Goal: Subscribe to service/newsletter

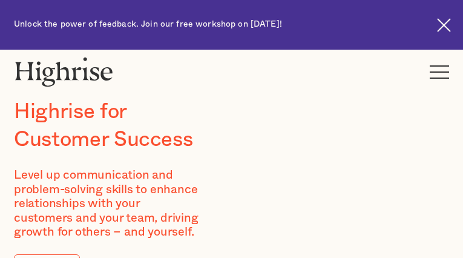
type input "dgIscDBMUUB"
type input "uuuOpqeSlDng"
type input "[EMAIL_ADDRESS][DOMAIN_NAME]"
type input "3377174804"
type input "FigGBLmzw"
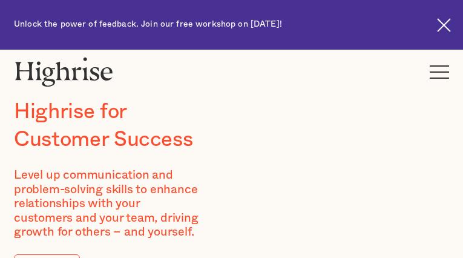
type input "JgTeiHQjwWR"
type input "[EMAIL_ADDRESS][DOMAIN_NAME]"
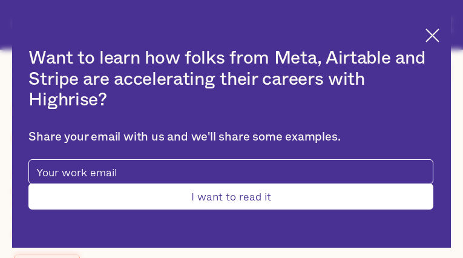
type input "HfRHsIBUmzTBsiih"
type input "TprxqaPLQjmKDRDT"
type input "[EMAIL_ADDRESS][DOMAIN_NAME]"
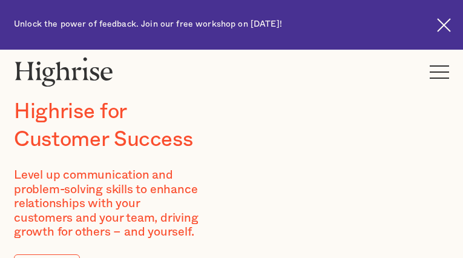
type input "yTGIiyYjNkXbyWx"
type input "yzIdDnaBPUCQEK"
type input "[EMAIL_ADDRESS][DOMAIN_NAME]"
type input "3741473264"
type input "PUsqMcvirPjWU"
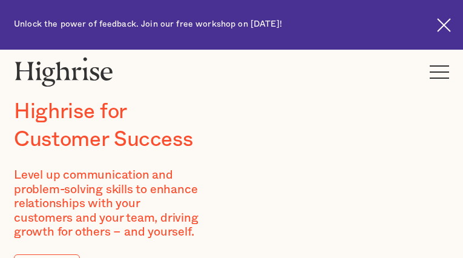
type input "IaEveEoyYIKkat"
type input "[EMAIL_ADDRESS][DOMAIN_NAME]"
type input "CAJBiqeXLshx"
type input "UbwntCshhIZt"
type input "[EMAIL_ADDRESS][DOMAIN_NAME]"
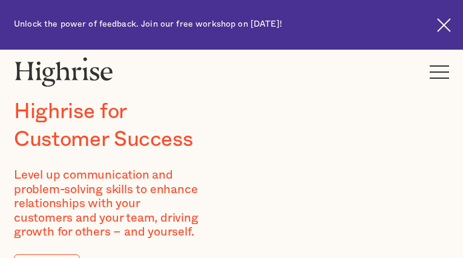
type input "2570131975"
type input "fzfSTDpqqxKWw"
type input "JQyBKEhADVufm"
type input "[EMAIL_ADDRESS][DOMAIN_NAME]"
